Goal: Communication & Community: Answer question/provide support

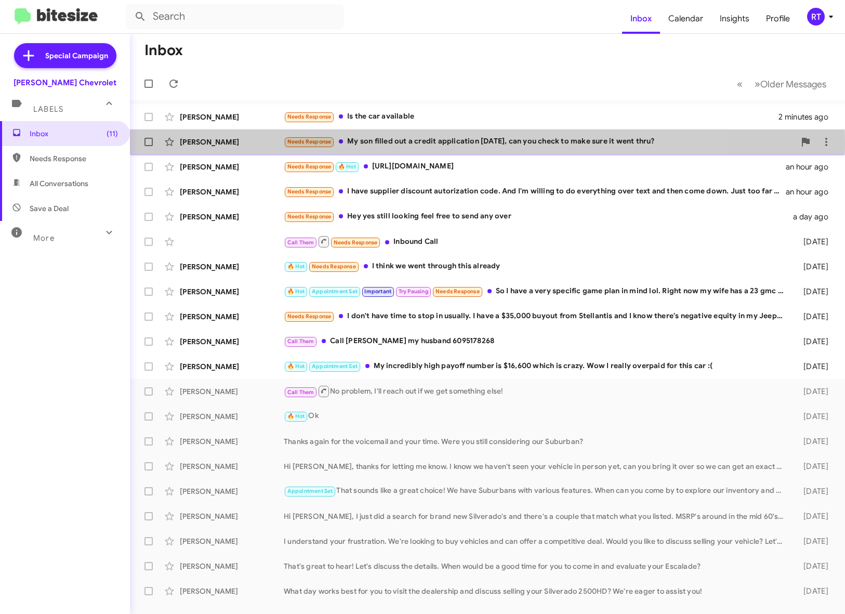
click at [390, 143] on div "Needs Response My son filled out a credit application [DATE], can you check to …" at bounding box center [540, 142] width 512 height 12
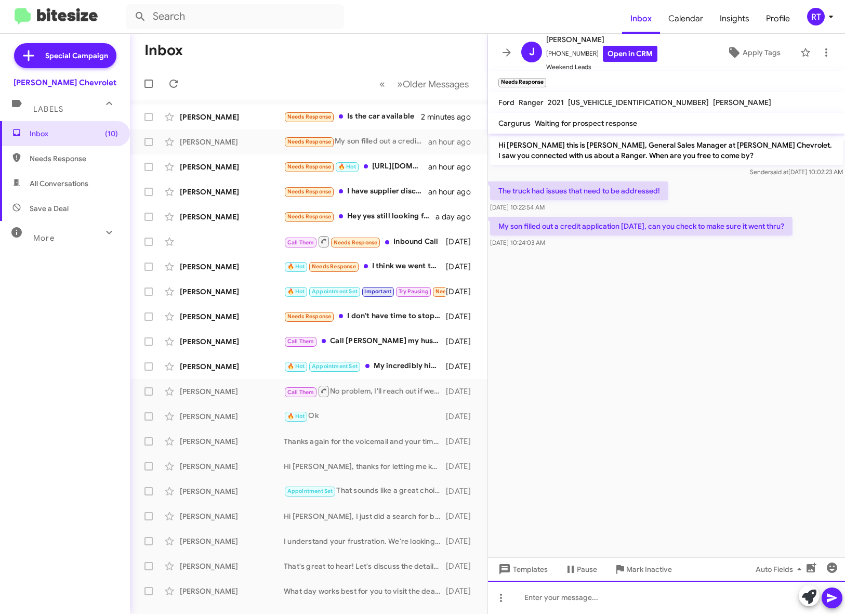
click at [546, 599] on div at bounding box center [666, 597] width 357 height 33
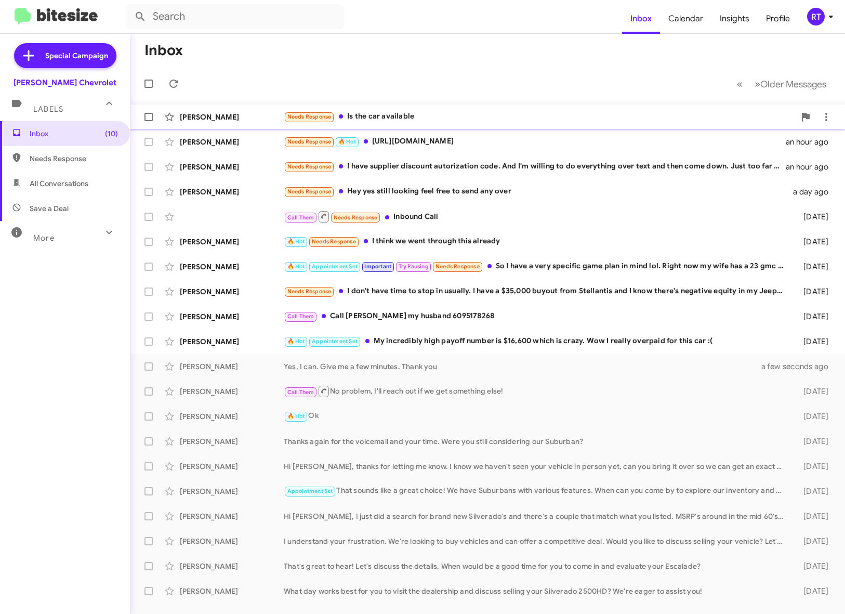
click at [360, 113] on div "Needs Response Is the car available" at bounding box center [540, 117] width 512 height 12
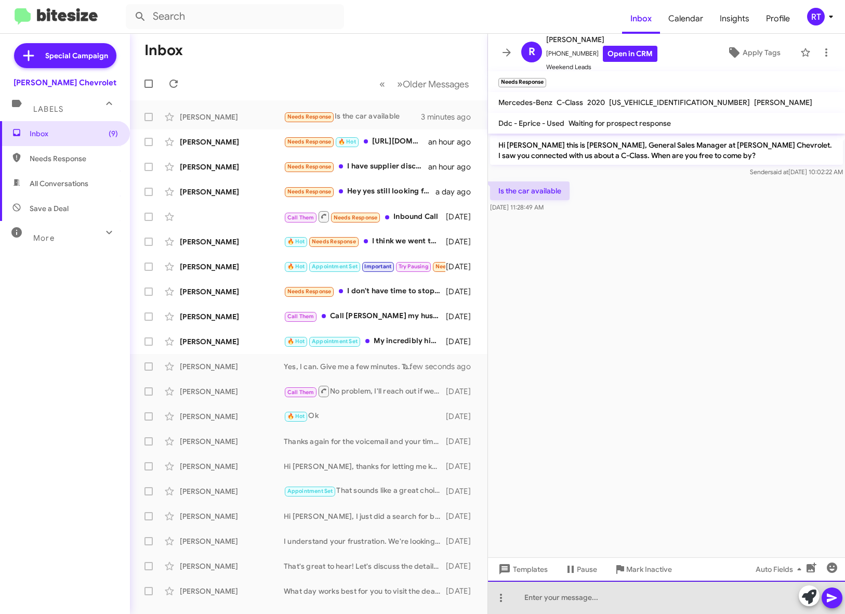
click at [531, 604] on div at bounding box center [666, 597] width 357 height 33
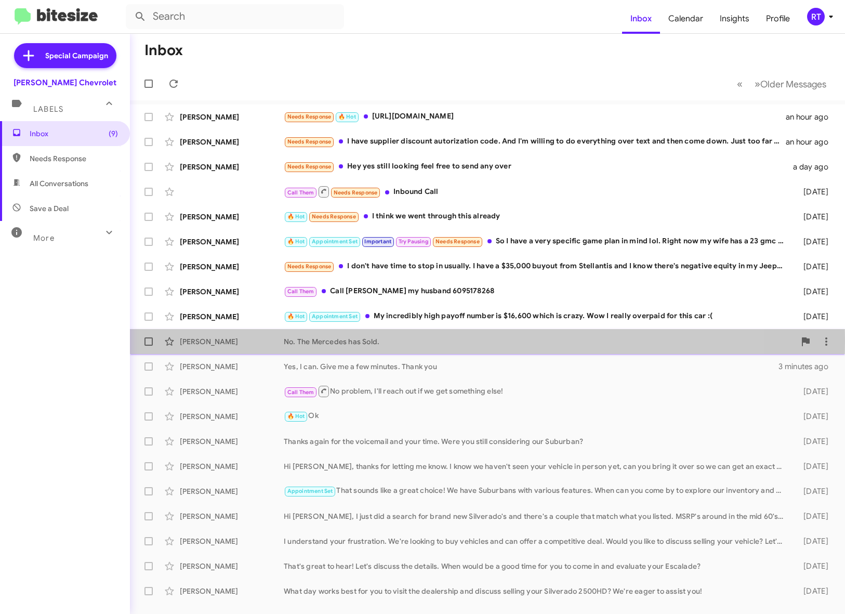
click at [211, 341] on div "[PERSON_NAME]" at bounding box center [232, 341] width 104 height 10
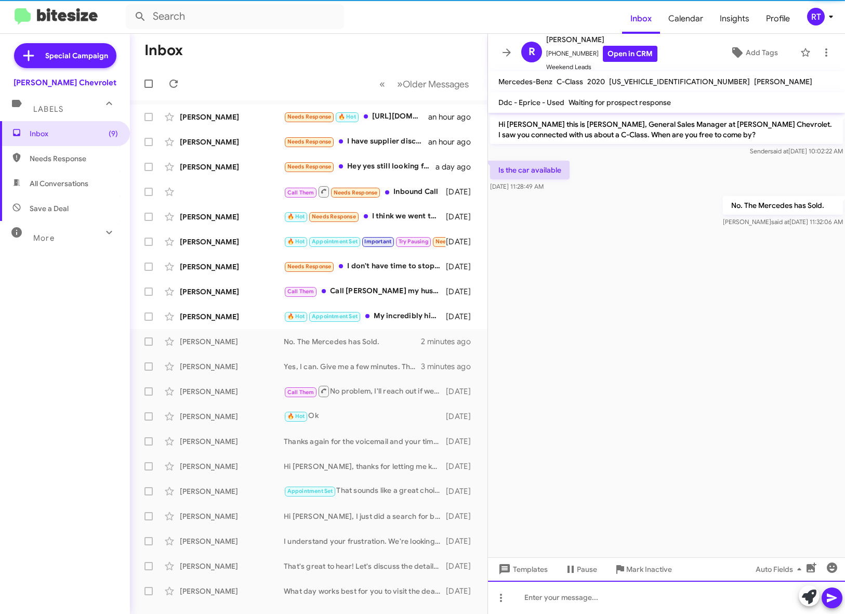
click at [584, 598] on div at bounding box center [666, 597] width 357 height 33
